Goal: Task Accomplishment & Management: Use online tool/utility

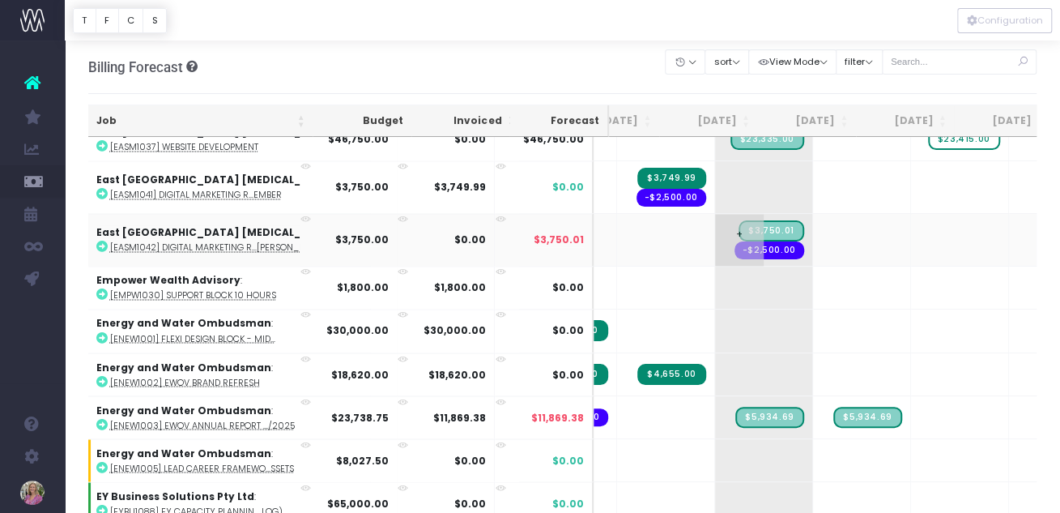
scroll to position [4562, 147]
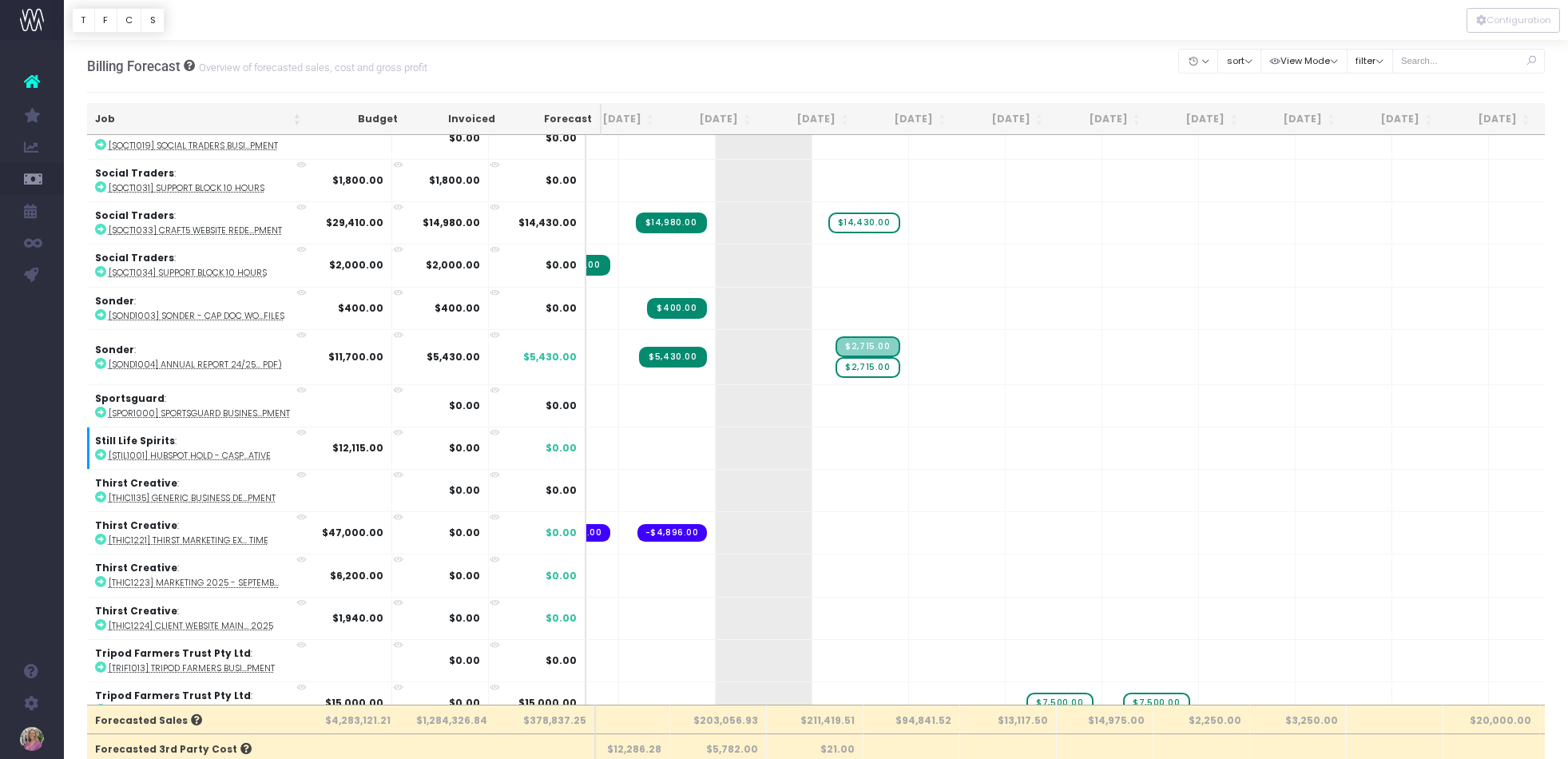
scroll to position [9886, 135]
click at [836, 367] on span "$2,715.00" at bounding box center [867, 366] width 64 height 21
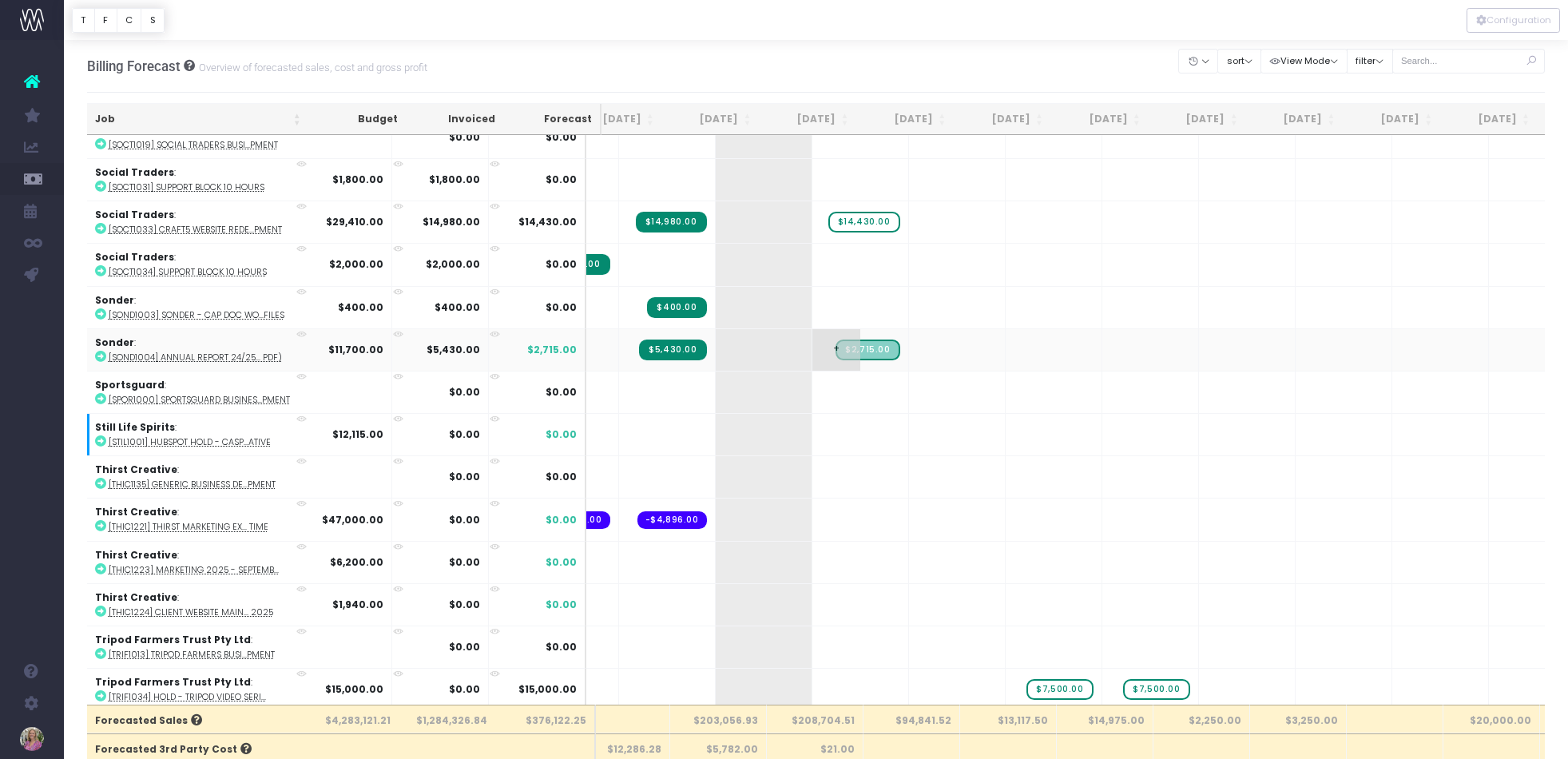
click at [812, 347] on span "+" at bounding box center [836, 350] width 48 height 41
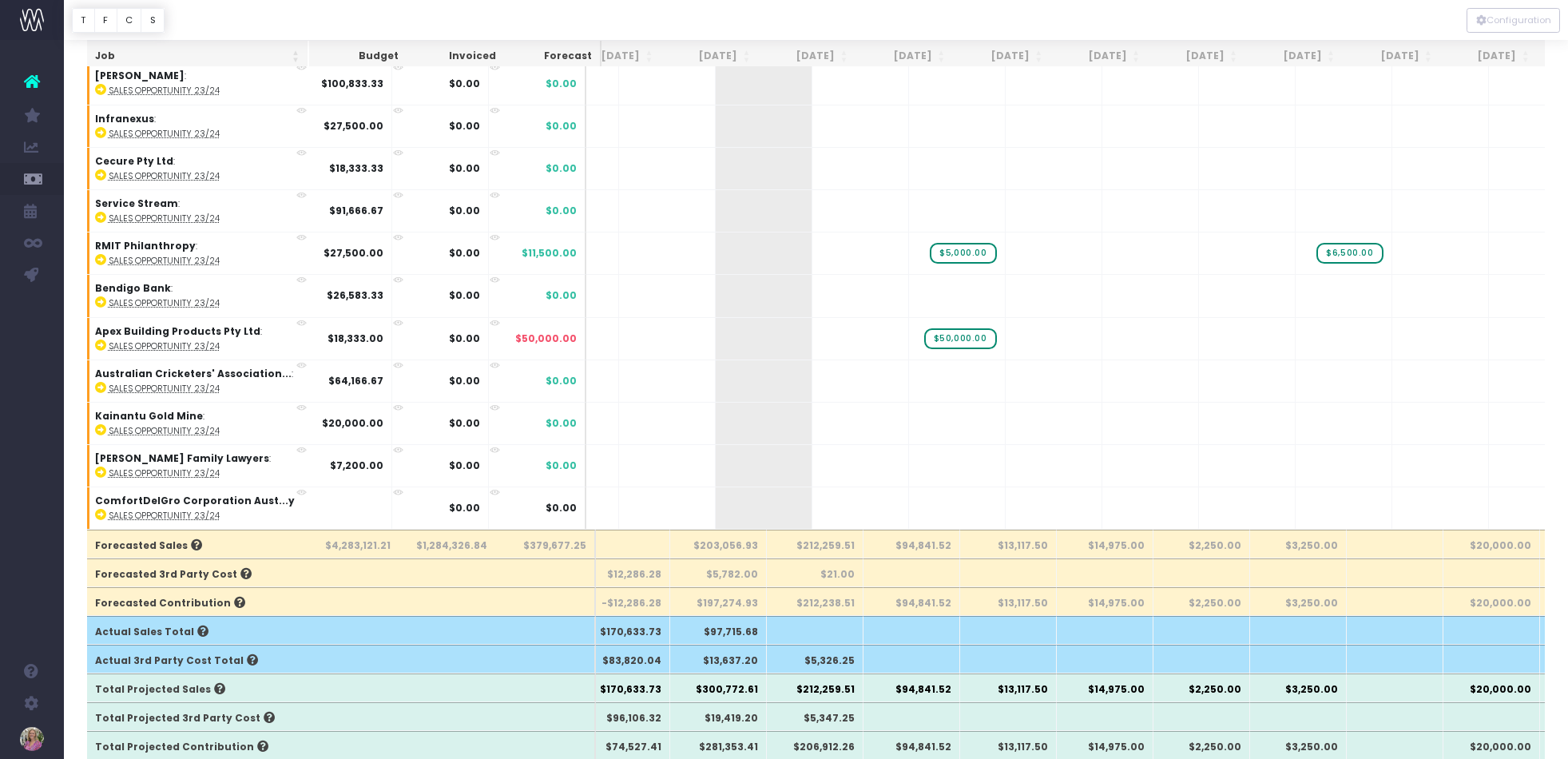
scroll to position [178, 0]
drag, startPoint x: 766, startPoint y: 542, endPoint x: 707, endPoint y: 544, distance: 59.0
click at [707, 505] on tr "Forecasted Sales $4,283,121.21 $1,284,326.84 $379,677.25 $203,056.93 $212,259.5…" at bounding box center [891, 544] width 1878 height 29
